Goal: Use online tool/utility: Utilize a website feature to perform a specific function

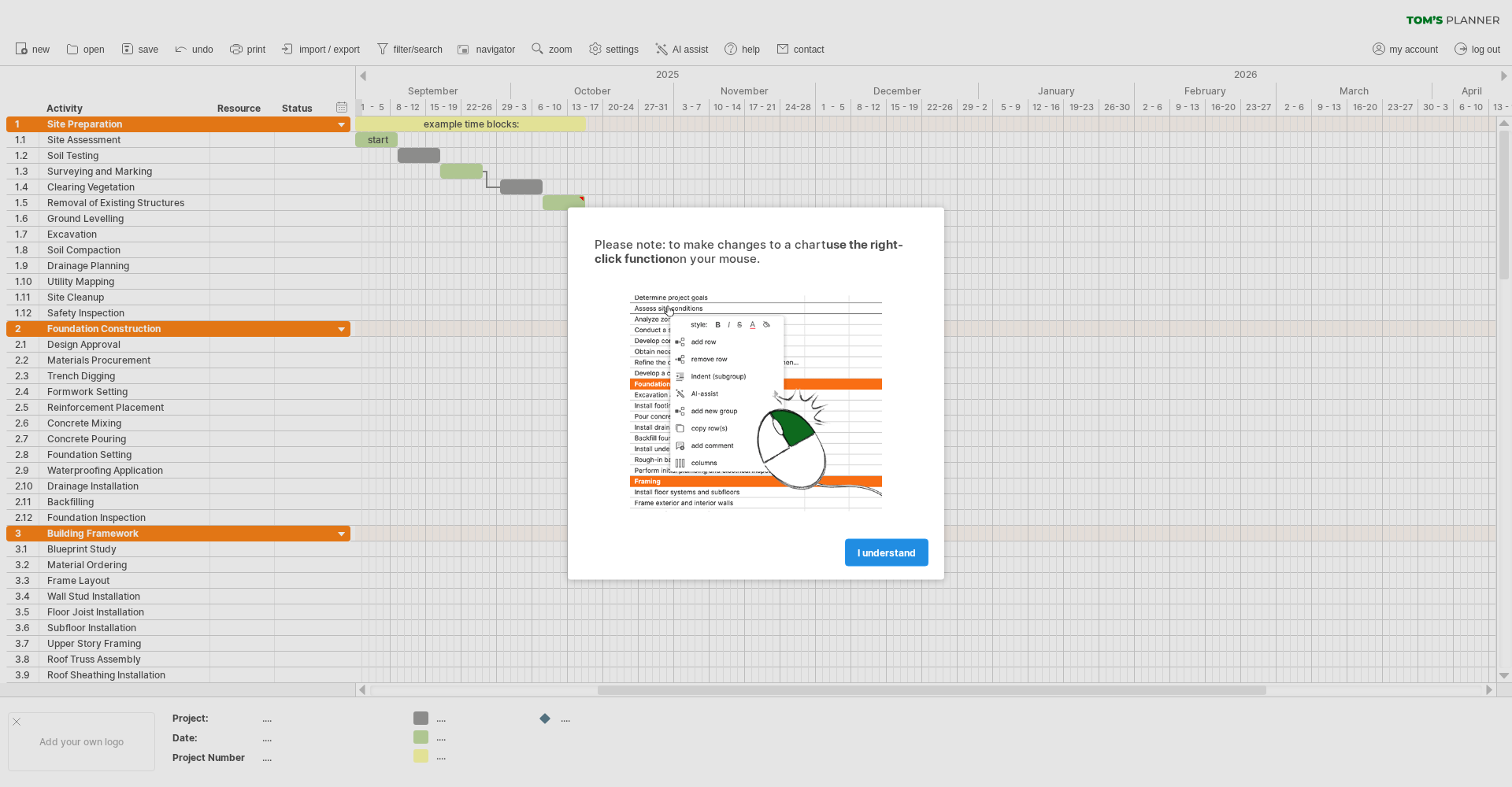
click at [873, 549] on span "I understand" at bounding box center [886, 553] width 58 height 12
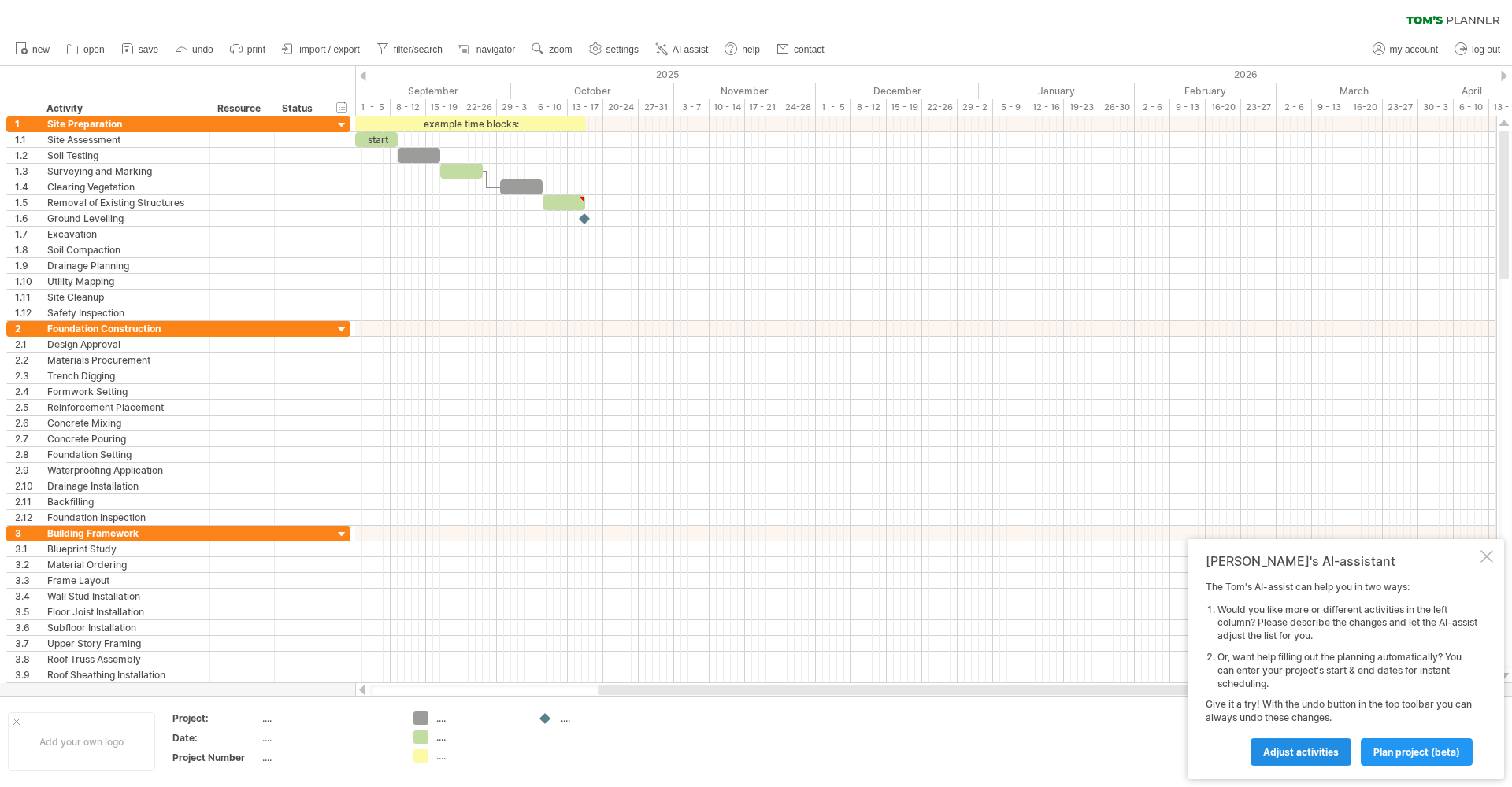
click at [1315, 760] on link "Adjust activities" at bounding box center [1301, 752] width 101 height 27
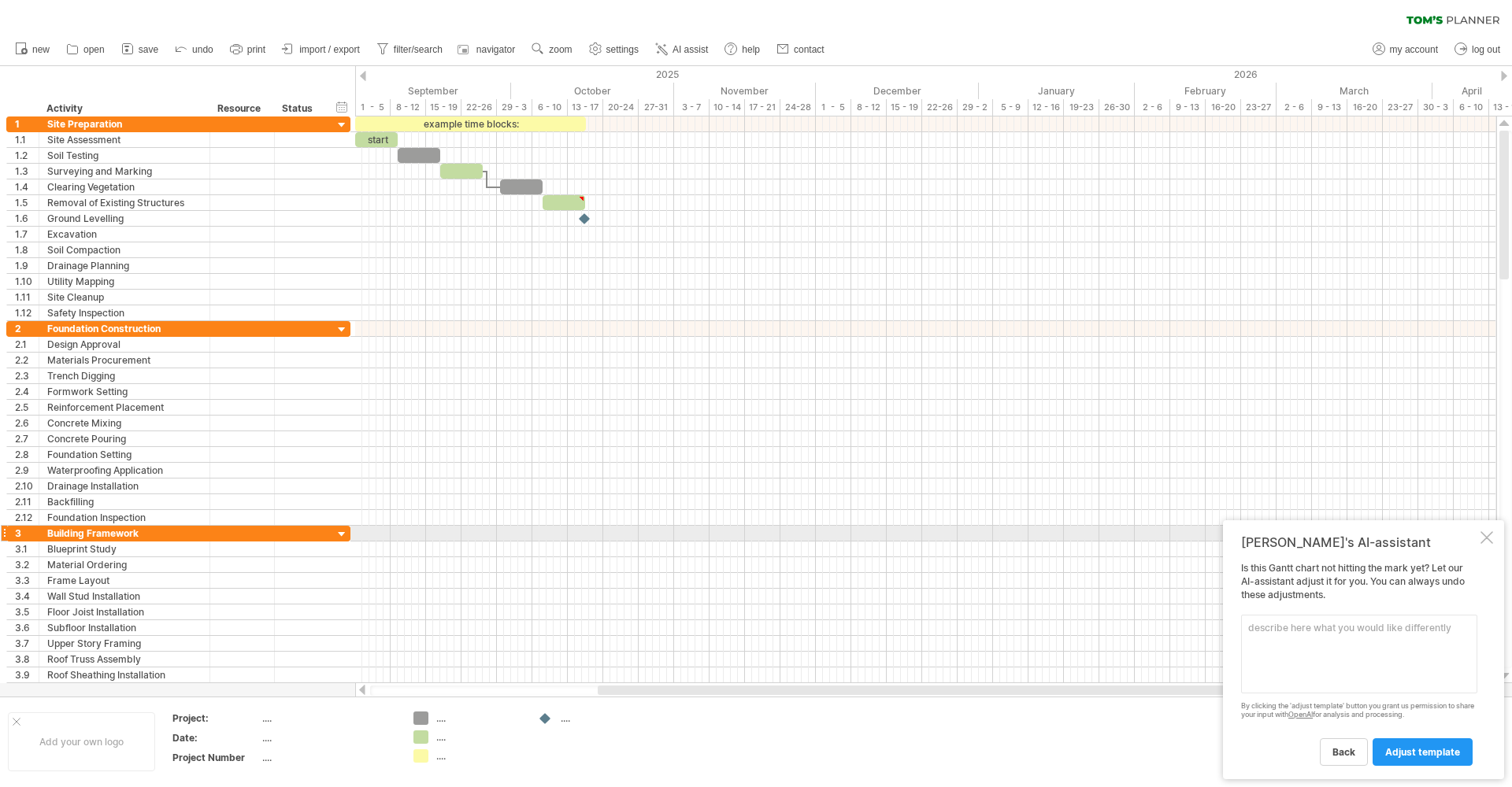
click at [1485, 536] on div at bounding box center [1486, 537] width 13 height 13
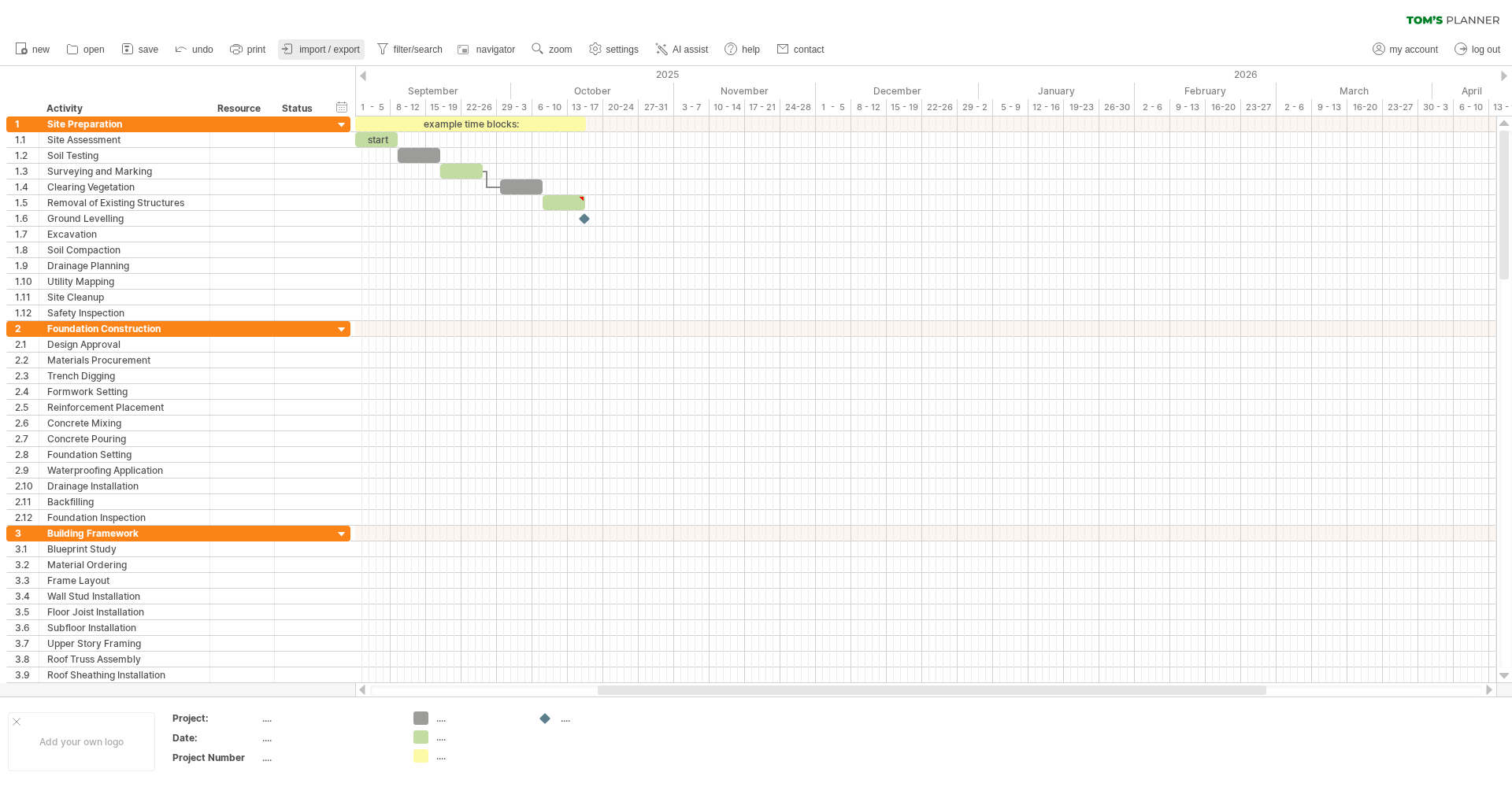
click at [297, 46] on link "import / export" at bounding box center [321, 50] width 86 height 21
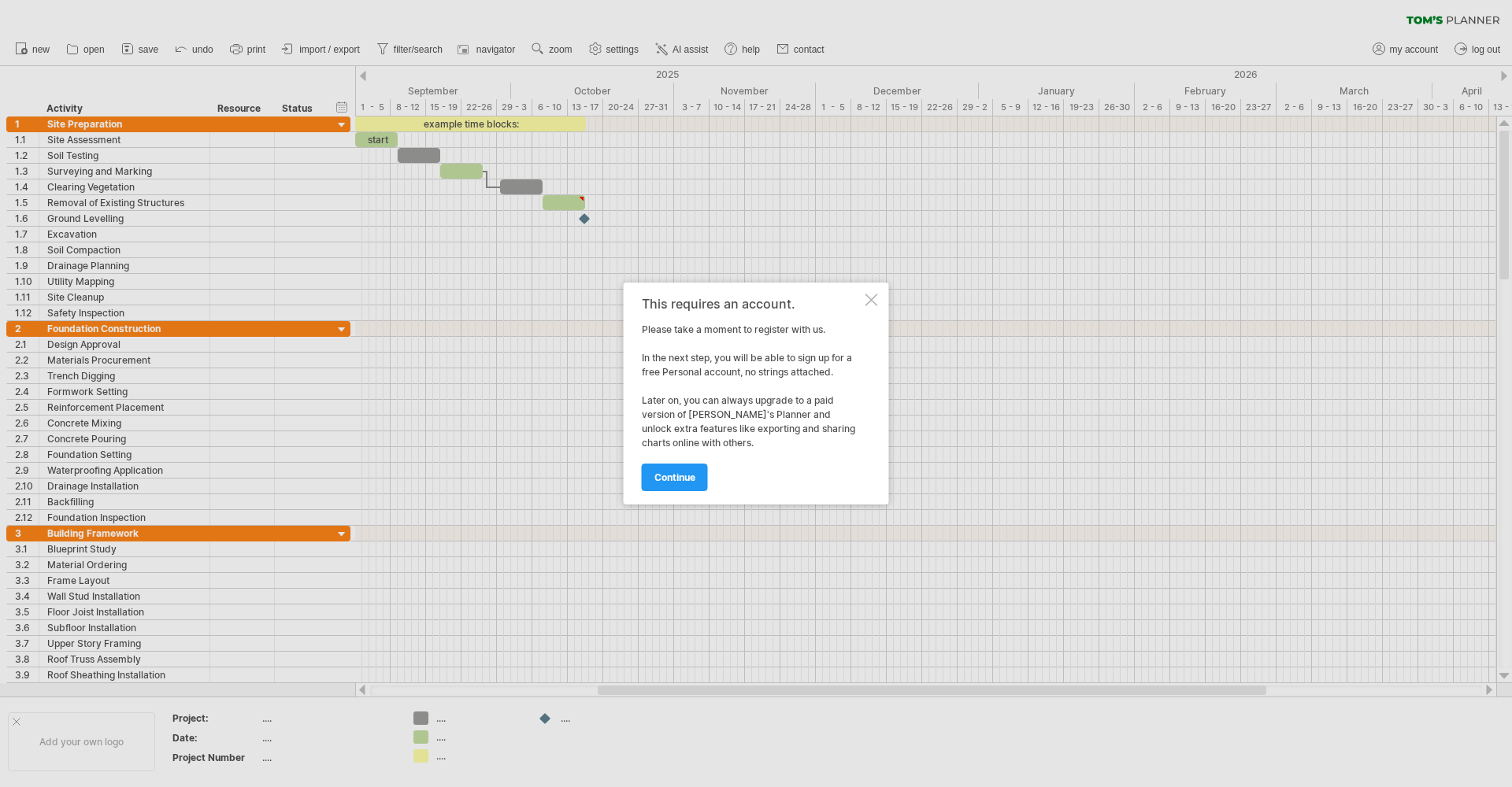
click at [872, 306] on div "This requires an account. Please take a moment to register with us. In the next…" at bounding box center [756, 394] width 266 height 222
click at [873, 300] on div at bounding box center [872, 300] width 13 height 13
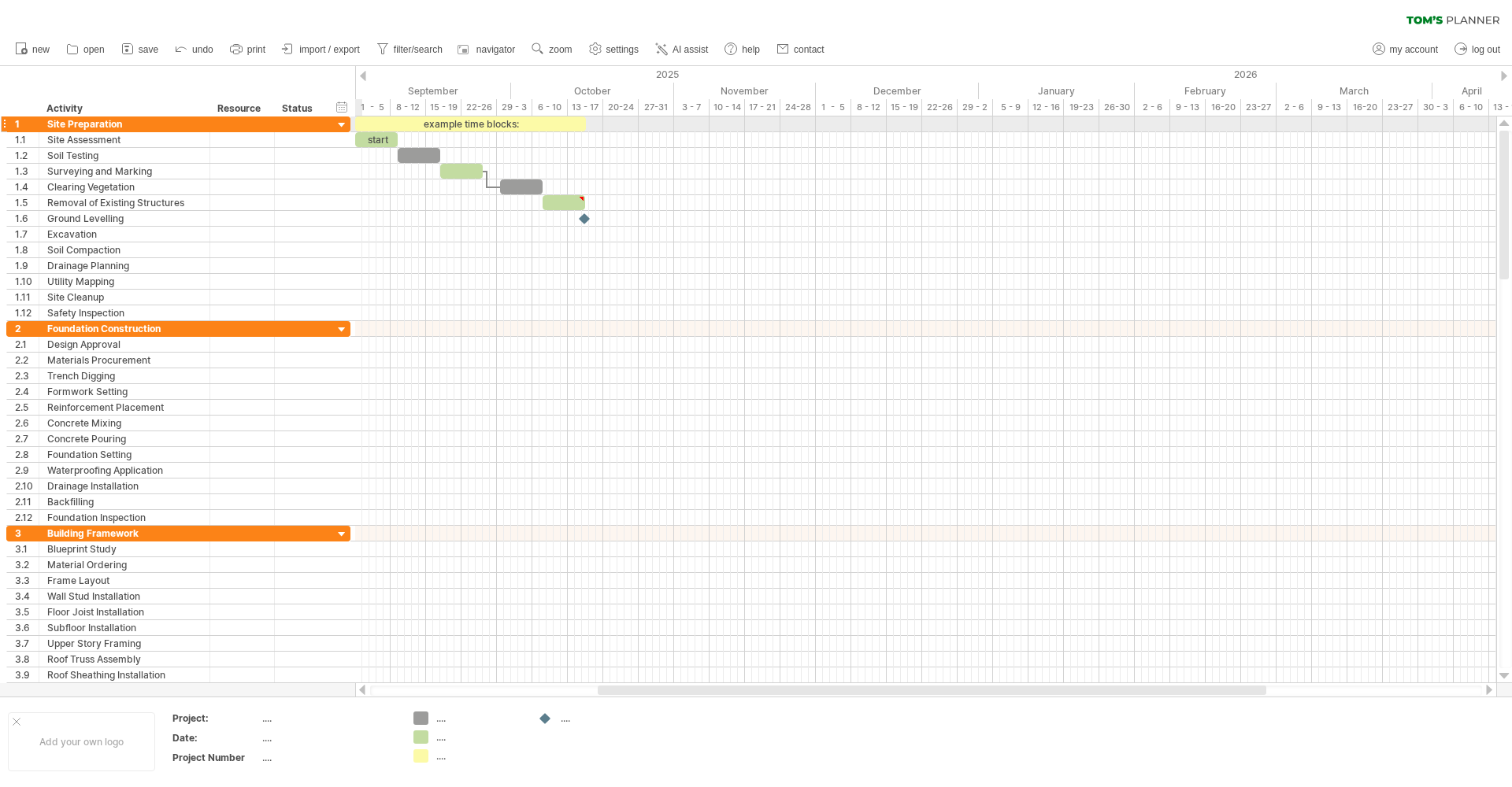
click at [344, 125] on div at bounding box center [343, 126] width 15 height 15
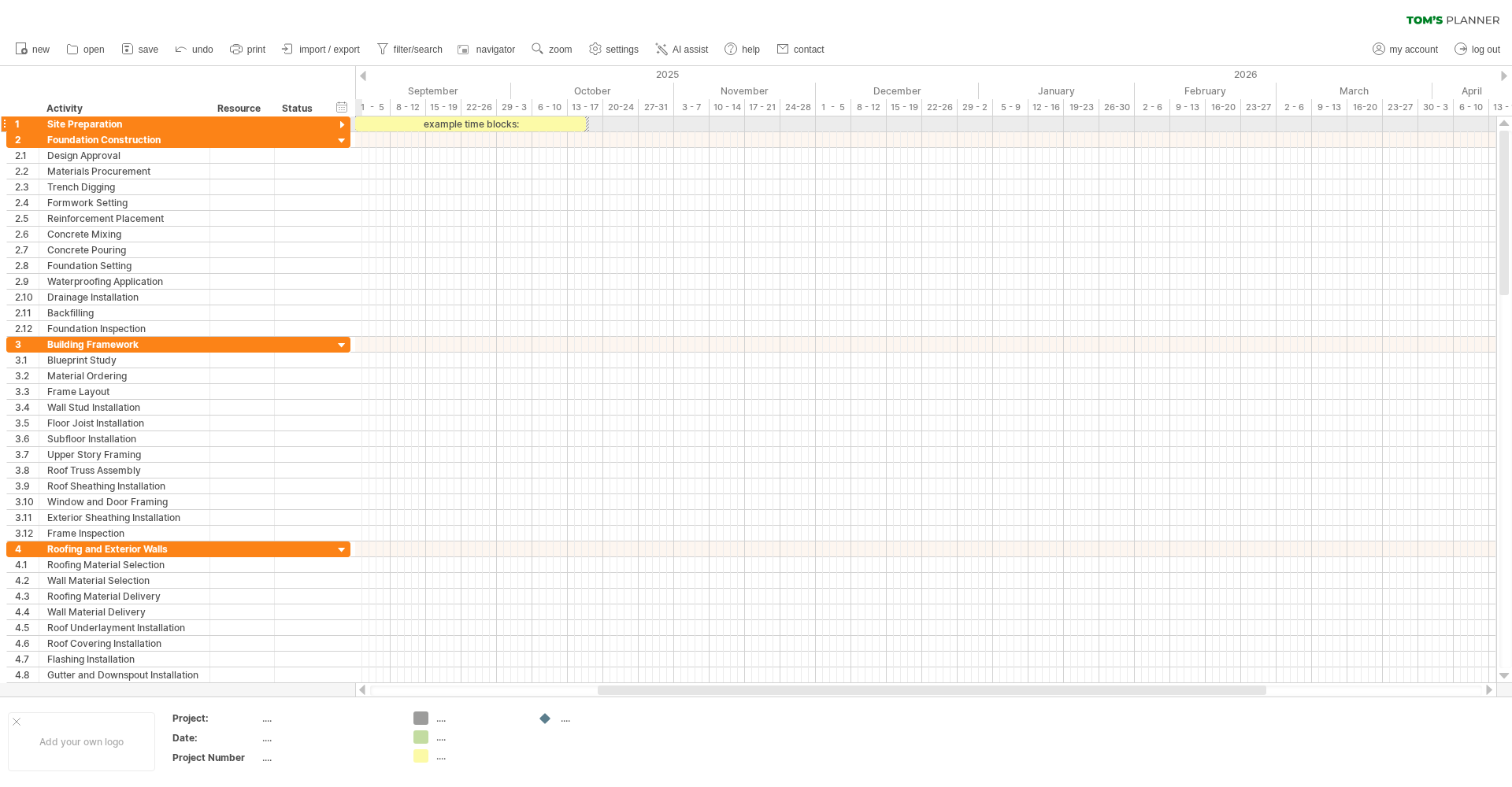
click at [344, 126] on div at bounding box center [343, 126] width 15 height 15
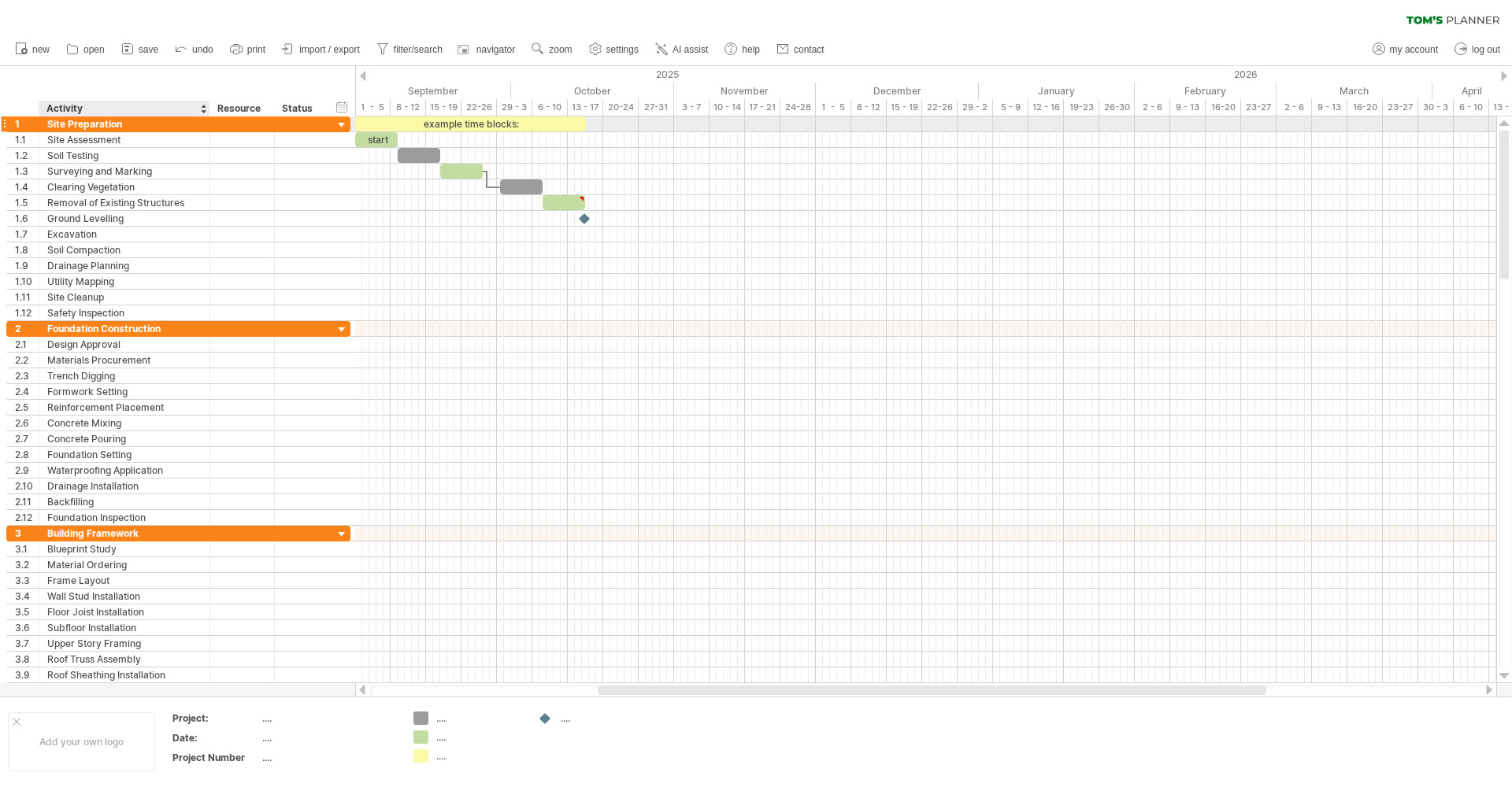
click at [175, 127] on div "Site Preparation" at bounding box center [124, 124] width 155 height 15
click at [267, 714] on div "...." at bounding box center [328, 719] width 132 height 14
click at [265, 719] on input "text" at bounding box center [325, 719] width 126 height 14
click at [323, 718] on input "**********" at bounding box center [325, 719] width 126 height 14
type input "**********"
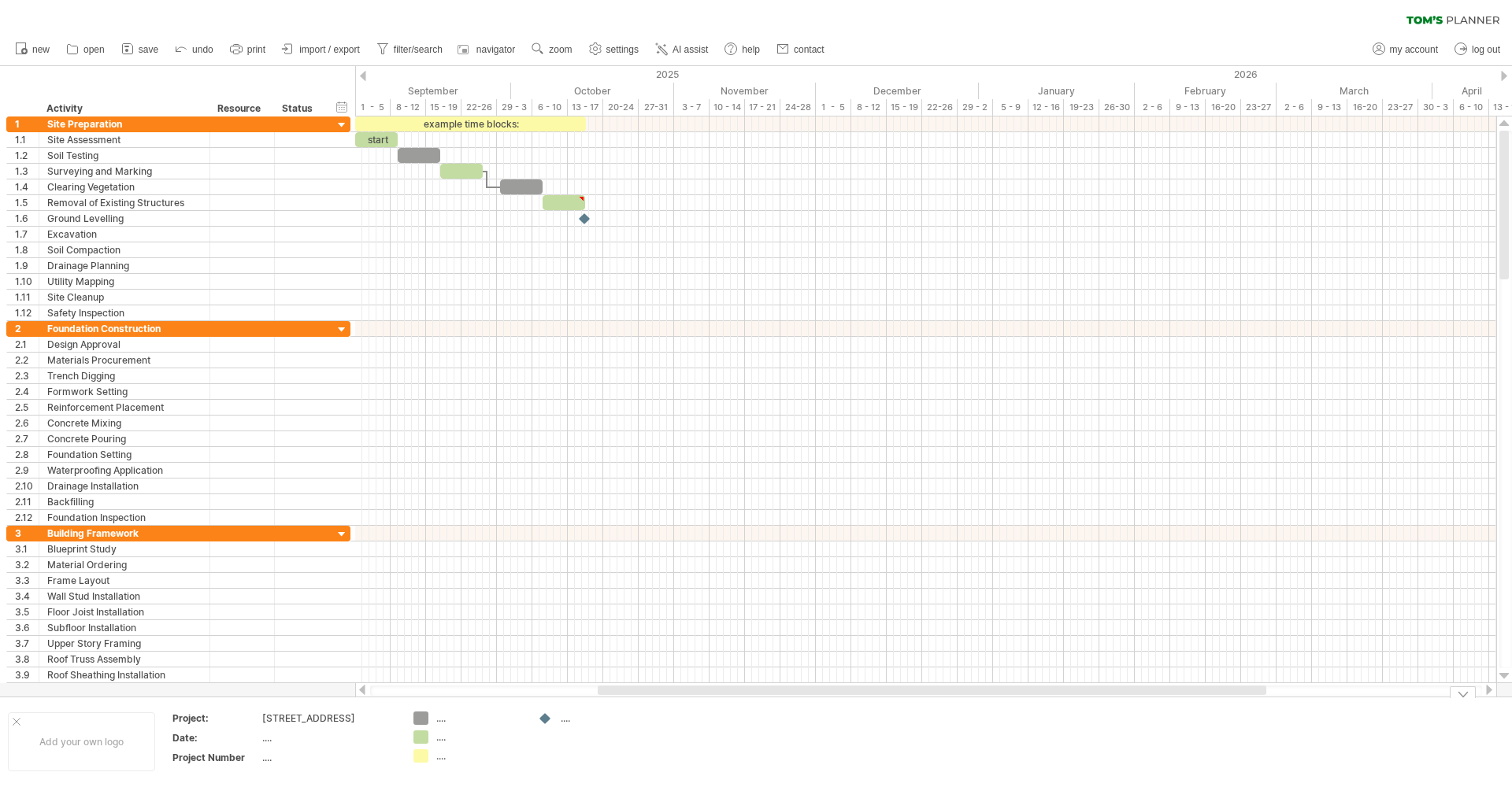
click at [438, 722] on div "...." at bounding box center [479, 719] width 85 height 14
click at [689, 45] on span "AI assist" at bounding box center [690, 50] width 35 height 11
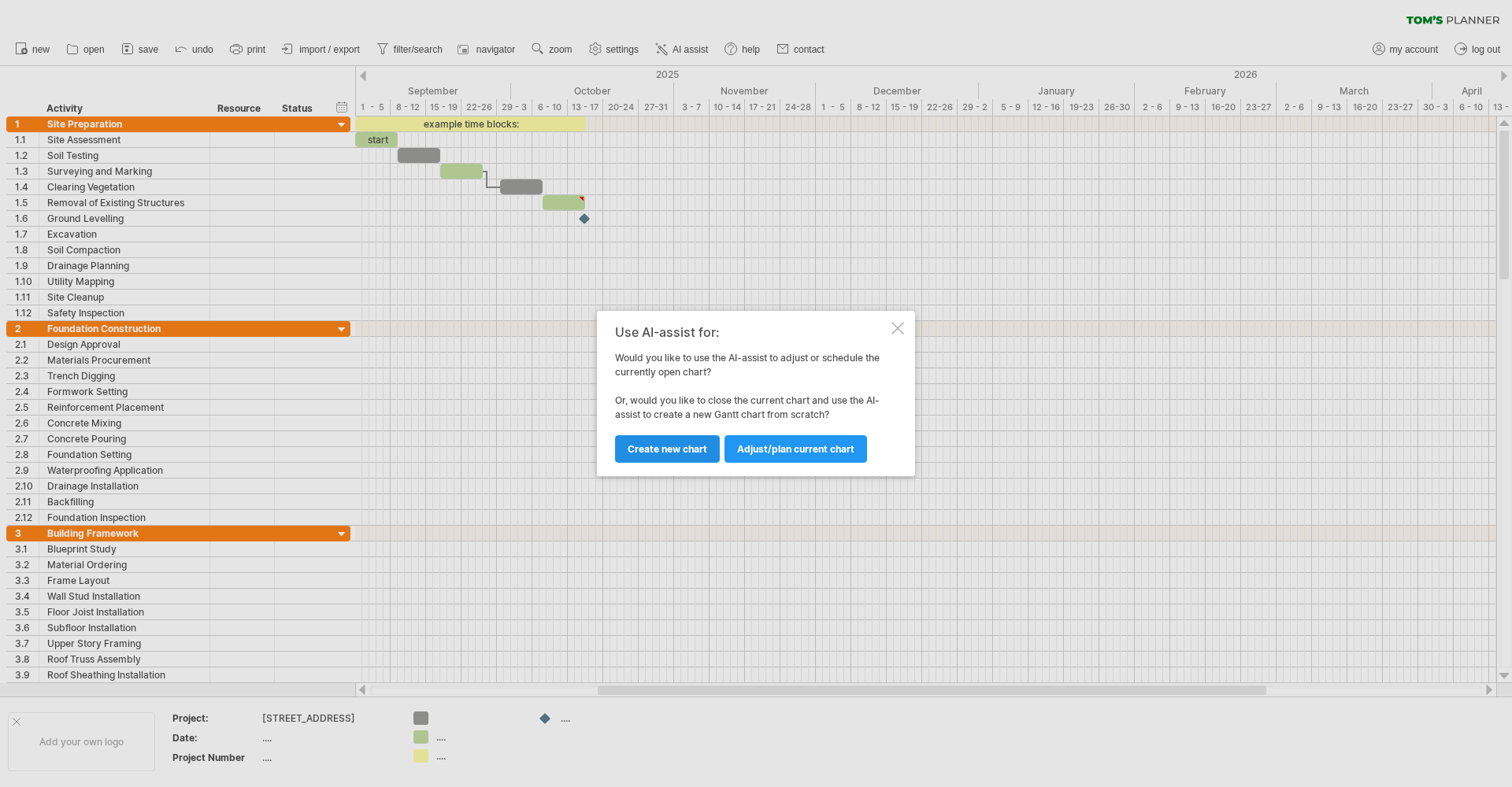
click at [678, 449] on span "Create new chart" at bounding box center [667, 449] width 79 height 12
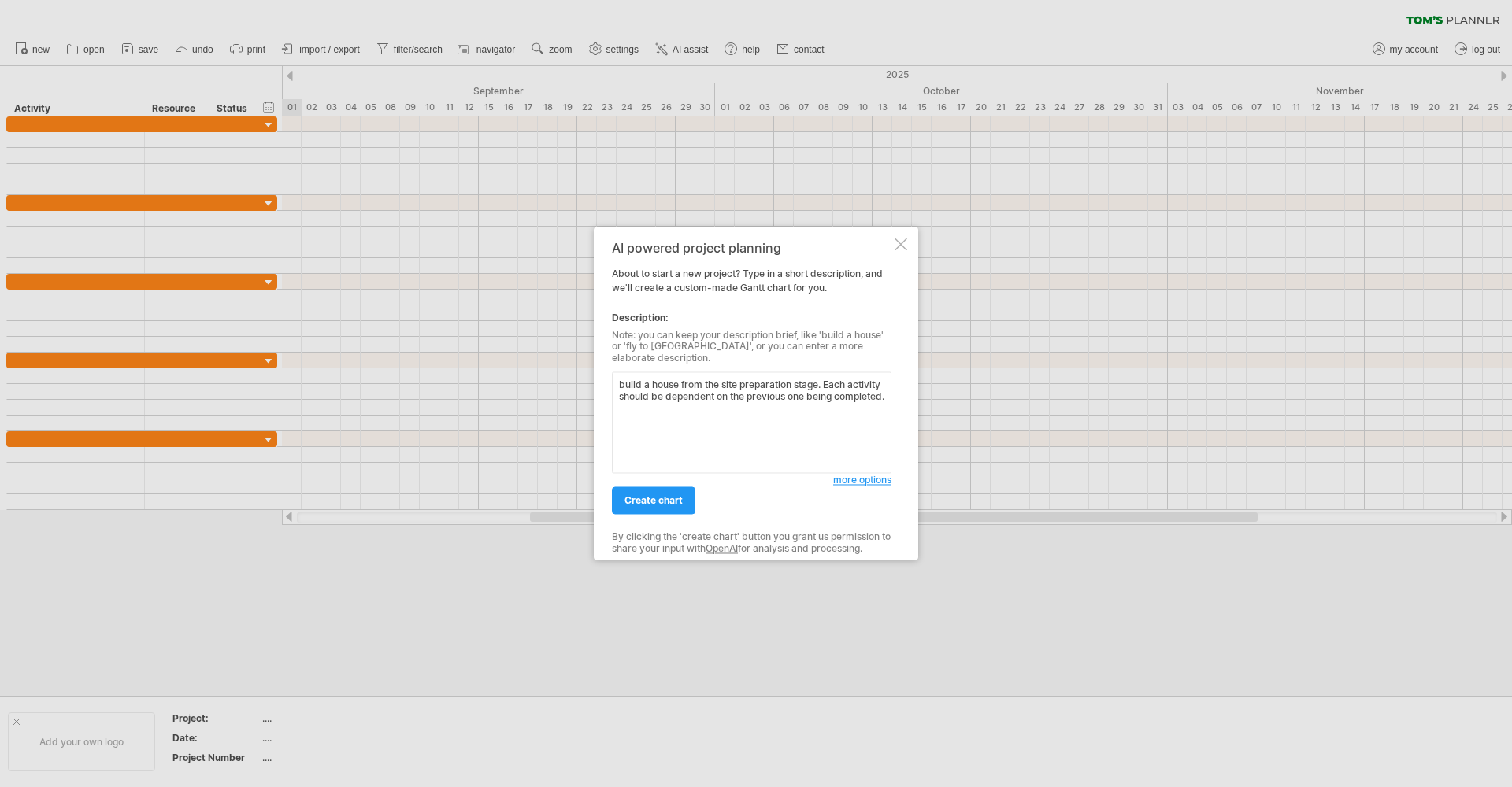
click at [655, 391] on textarea "build a house from the site preparation stage. Each activity should be dependen…" at bounding box center [751, 423] width 279 height 102
click at [698, 408] on textarea "build a house from the site preparation stage. Each activity should be assigned…" at bounding box center [751, 423] width 279 height 102
type textarea "build a house from the site preparation stage. Each activity should be assigned…"
click at [857, 476] on span "more options" at bounding box center [862, 481] width 58 height 12
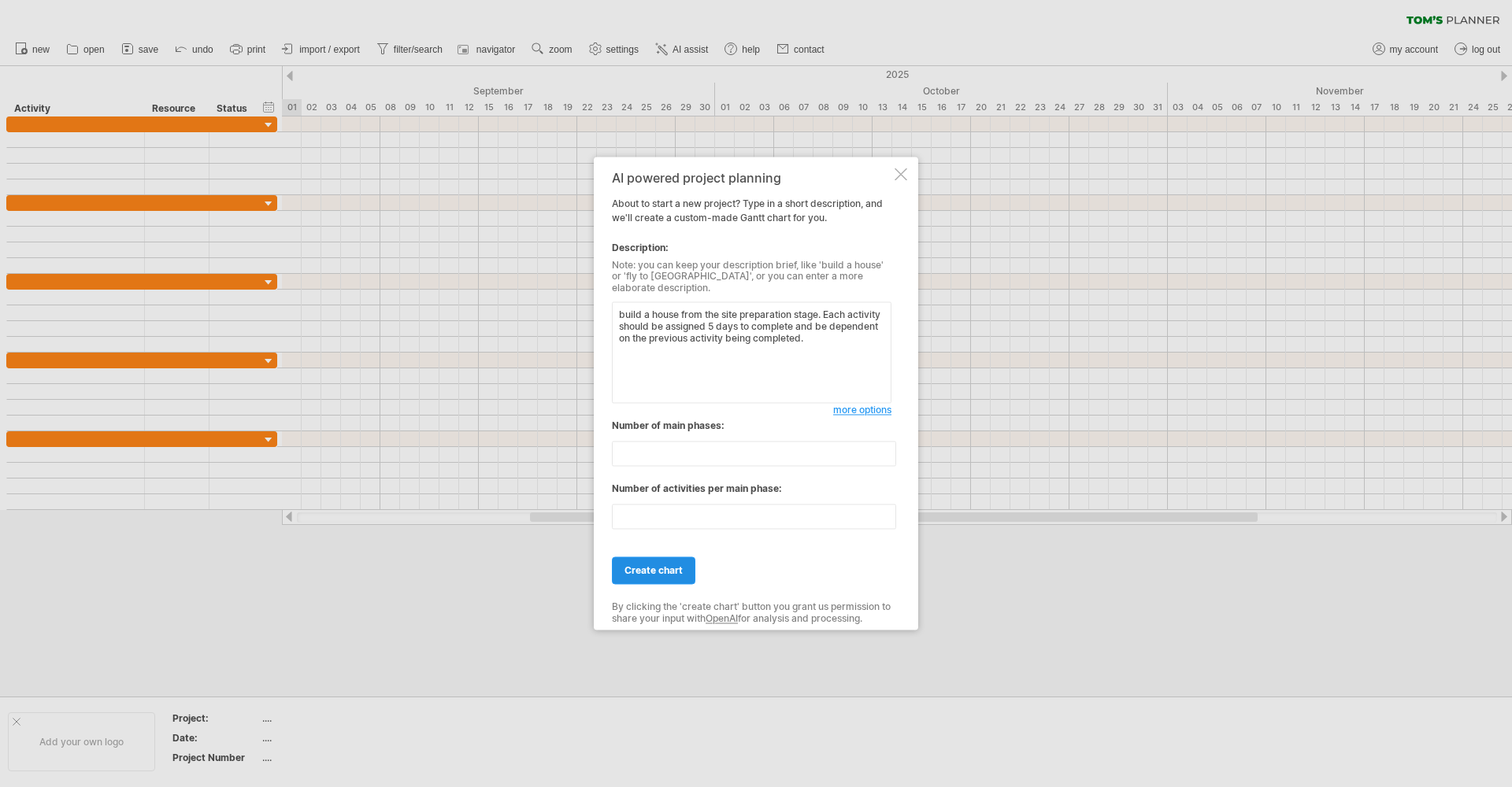
click at [671, 566] on span "create chart" at bounding box center [654, 572] width 58 height 12
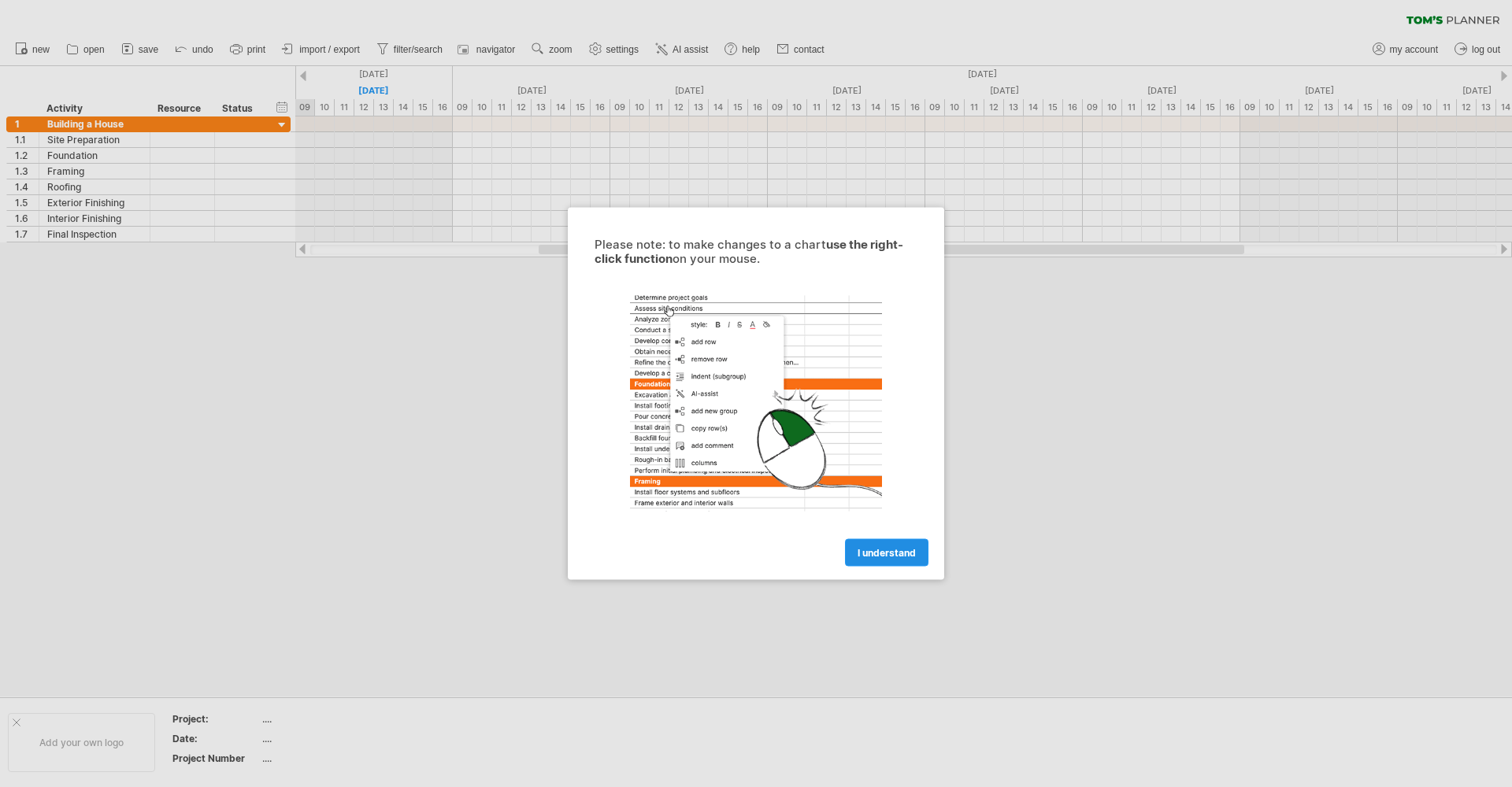
click at [868, 548] on span "I understand" at bounding box center [886, 553] width 58 height 12
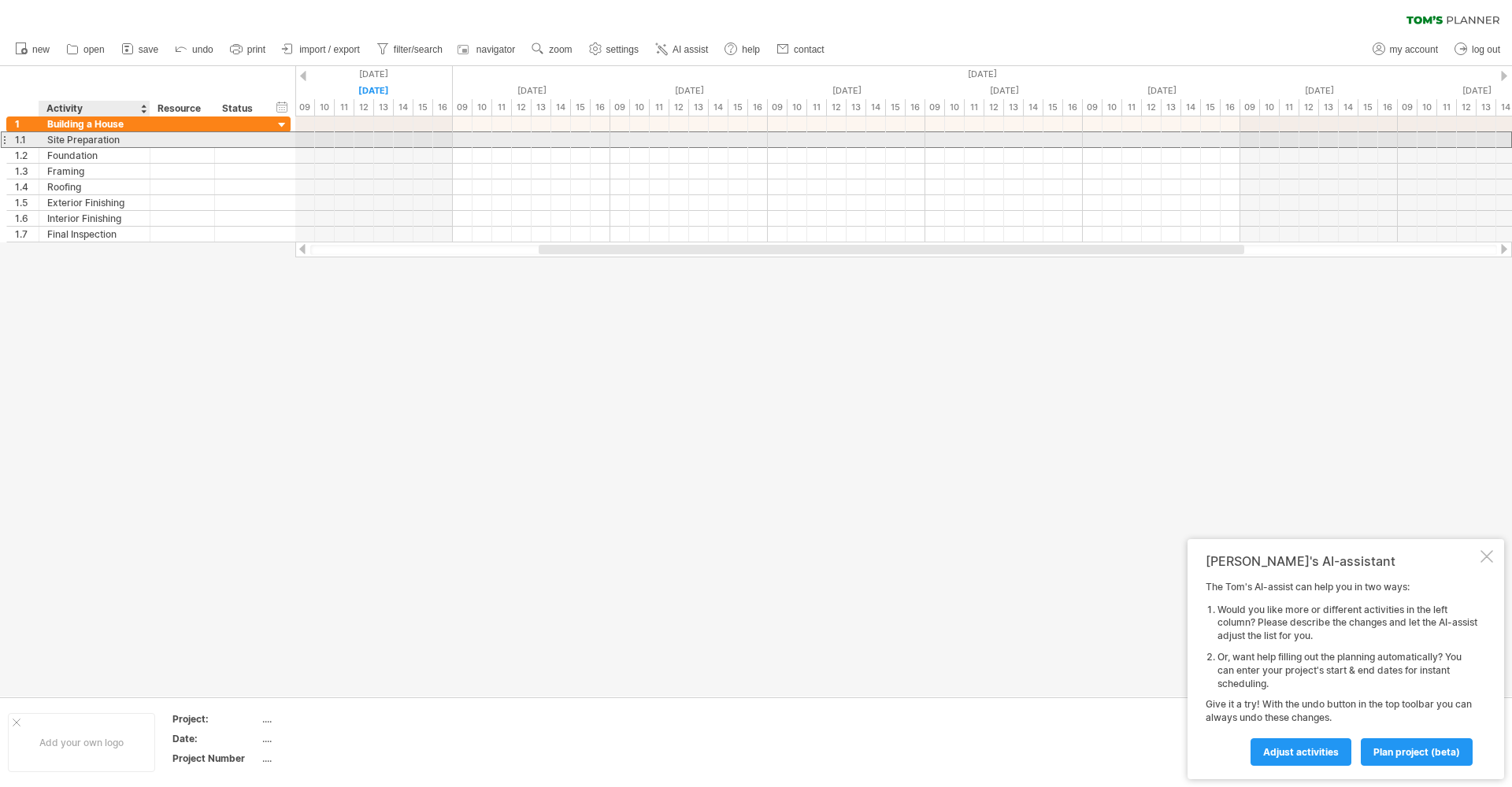
click at [138, 142] on div "Site Preparation" at bounding box center [94, 140] width 95 height 15
click at [59, 144] on input "**********" at bounding box center [94, 140] width 95 height 15
click at [72, 152] on div "Foundation" at bounding box center [94, 156] width 95 height 15
click at [79, 143] on div "Site Preparation" at bounding box center [94, 140] width 95 height 15
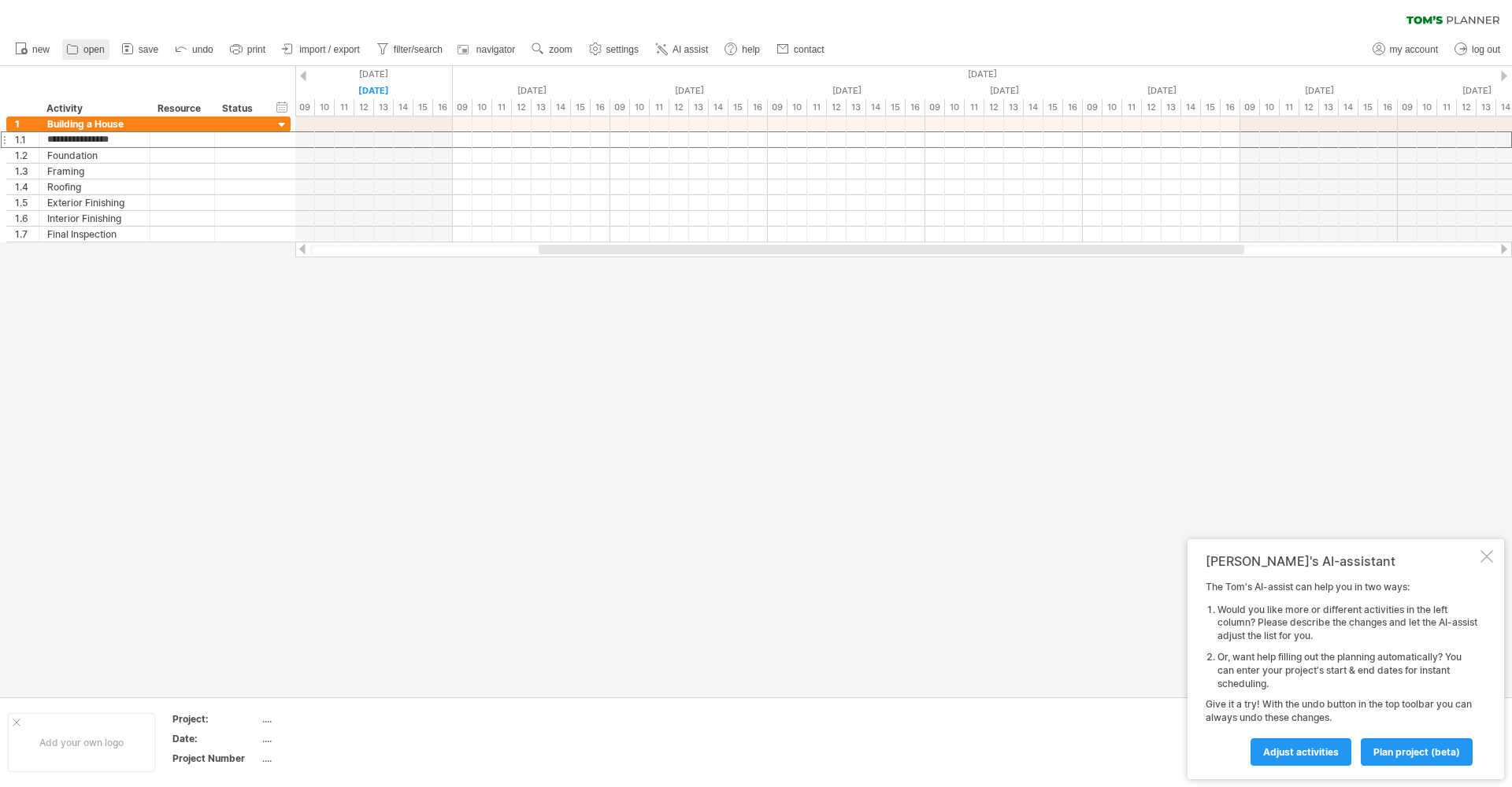
click at [79, 50] on icon at bounding box center [73, 49] width 15 height 15
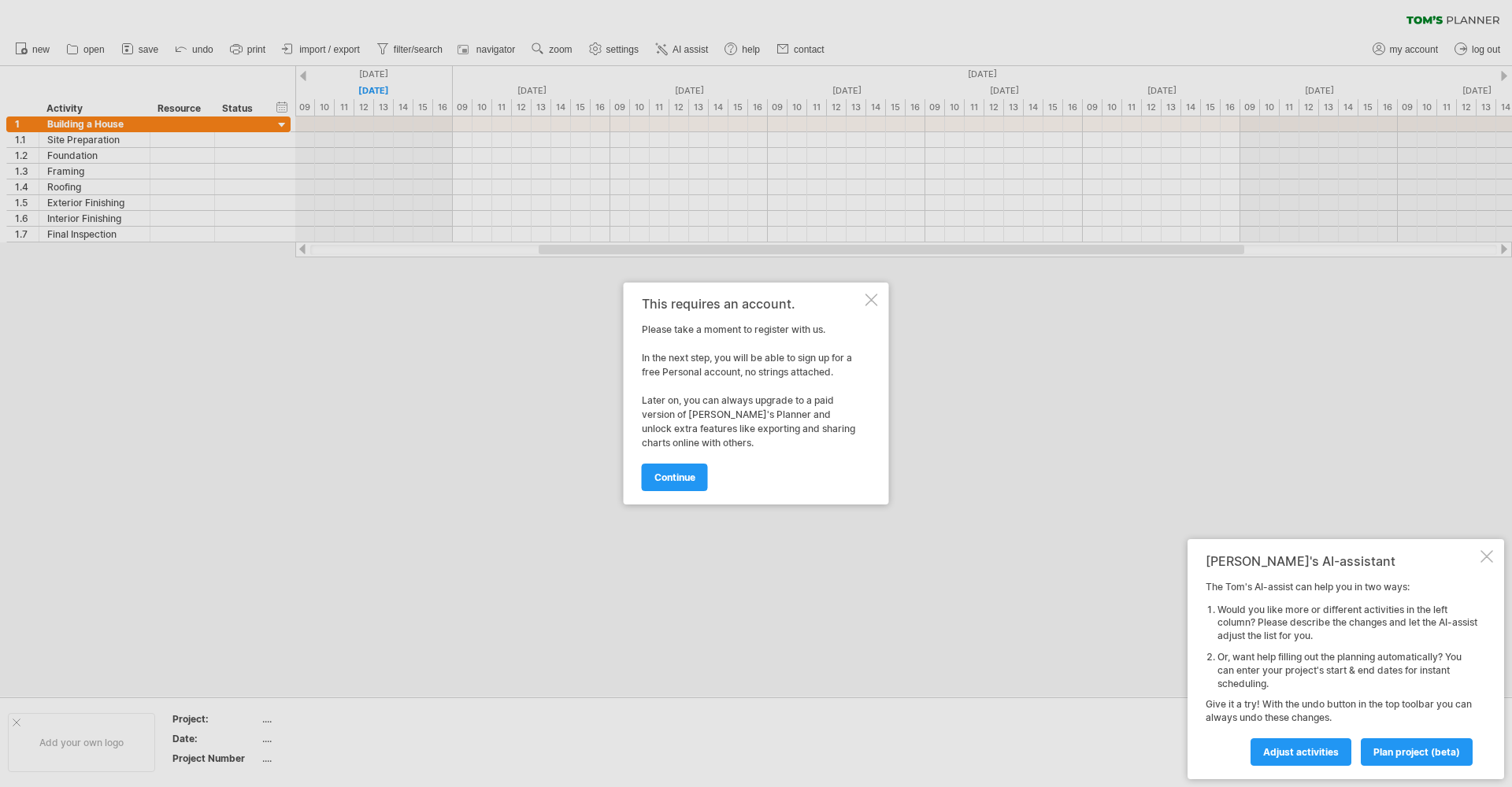
click at [868, 302] on div at bounding box center [872, 300] width 13 height 13
